Goal: Information Seeking & Learning: Check status

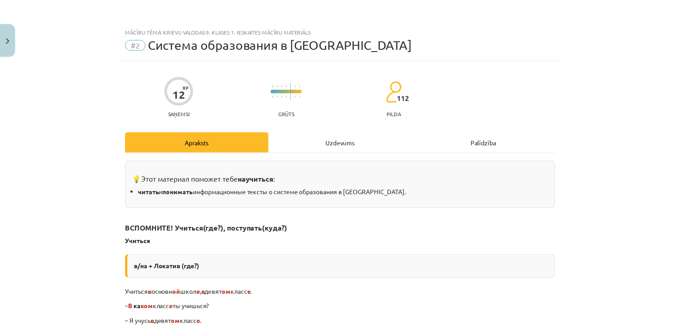
scroll to position [1654, 0]
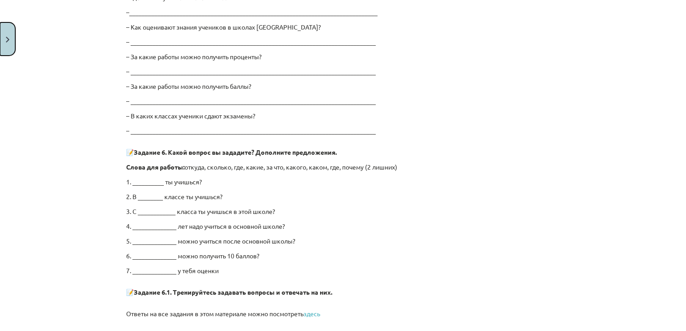
click at [4, 35] on button "Close" at bounding box center [7, 38] width 15 height 33
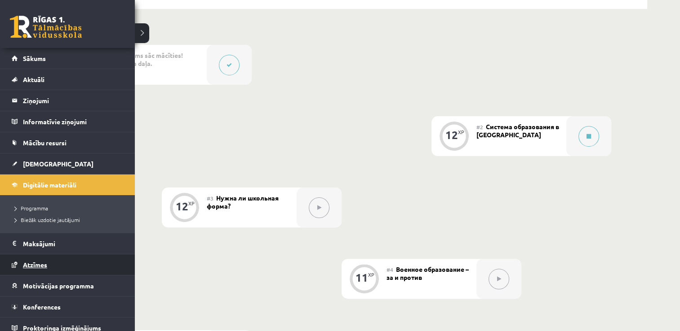
click at [39, 262] on span "Atzīmes" at bounding box center [35, 265] width 24 height 8
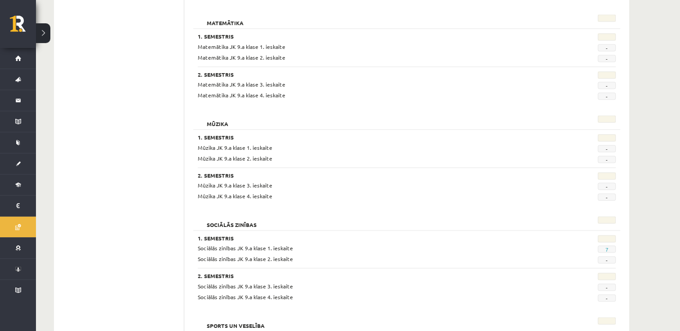
scroll to position [1344, 0]
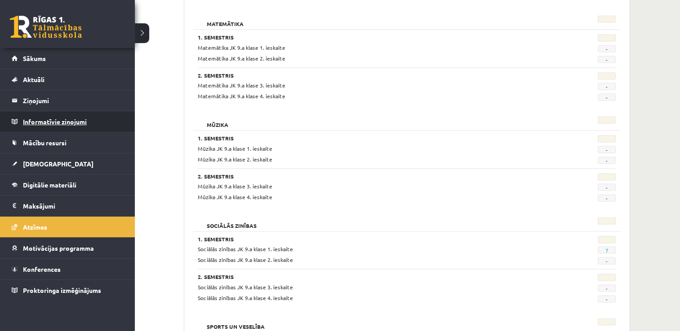
click at [41, 130] on legend "Informatīvie ziņojumi 0" at bounding box center [73, 121] width 101 height 21
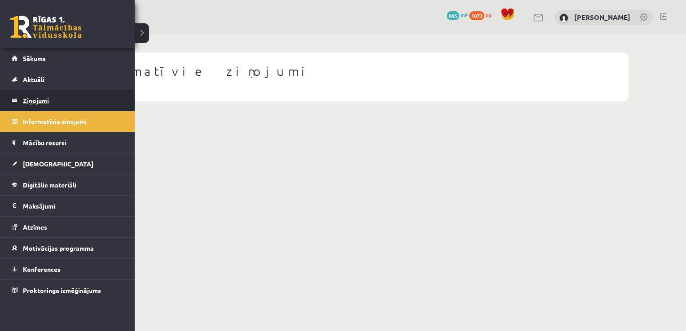
click at [18, 102] on link "Ziņojumi 0" at bounding box center [68, 100] width 112 height 21
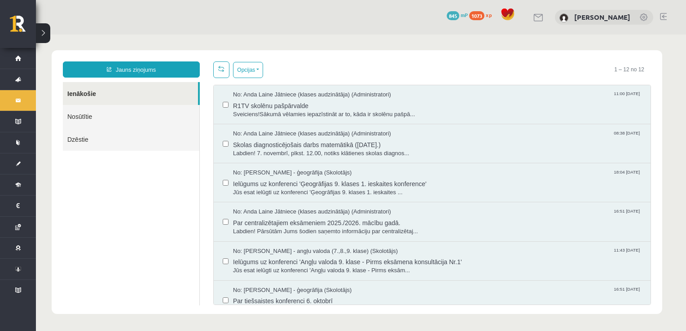
click at [90, 116] on link "Nosūtītie" at bounding box center [131, 116] width 137 height 23
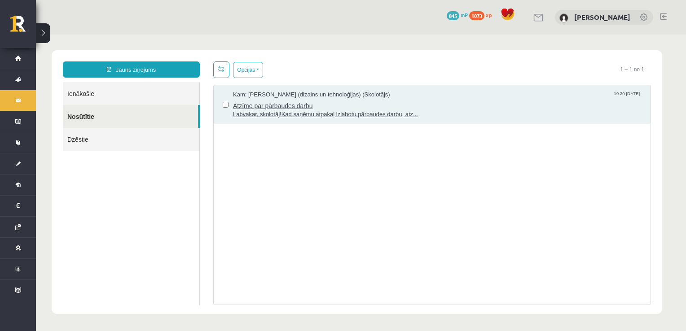
click at [287, 105] on span "Atzīme par pārbaudes darbu" at bounding box center [437, 104] width 409 height 11
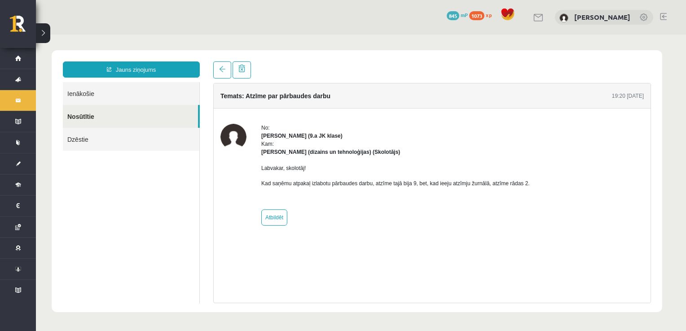
click at [126, 88] on link "Ienākošie" at bounding box center [131, 93] width 137 height 23
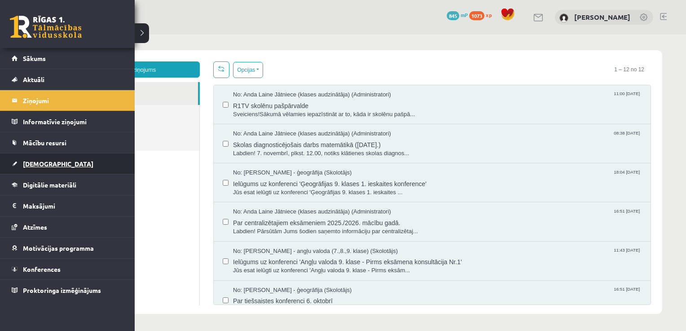
click at [34, 164] on span "[DEMOGRAPHIC_DATA]" at bounding box center [58, 164] width 71 height 8
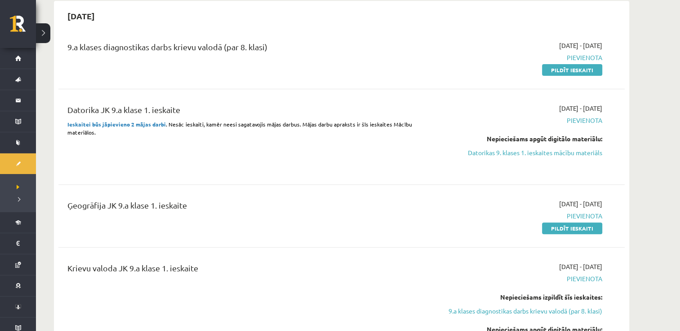
scroll to position [269, 0]
